Goal: Check status: Check status

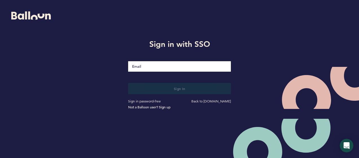
click at [171, 65] on input "Email" at bounding box center [179, 66] width 103 height 10
type input "[EMAIL_ADDRESS][DOMAIN_NAME]"
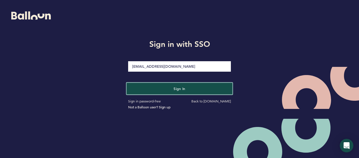
click at [183, 90] on span "Sign in" at bounding box center [179, 88] width 12 height 5
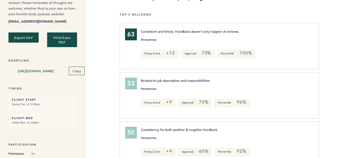
scroll to position [68, 0]
click at [183, 85] on div "Anonymous" at bounding box center [223, 87] width 175 height 6
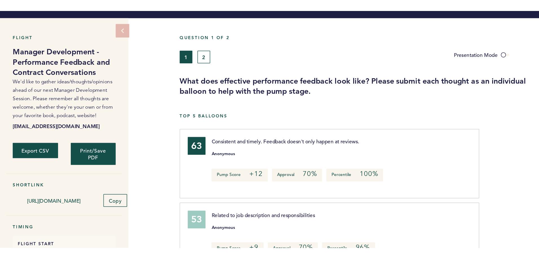
scroll to position [0, 0]
